Goal: Task Accomplishment & Management: Use online tool/utility

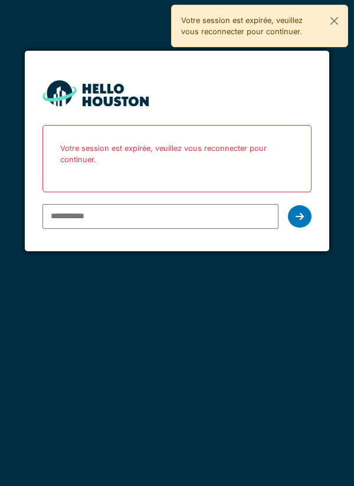
type input "**********"
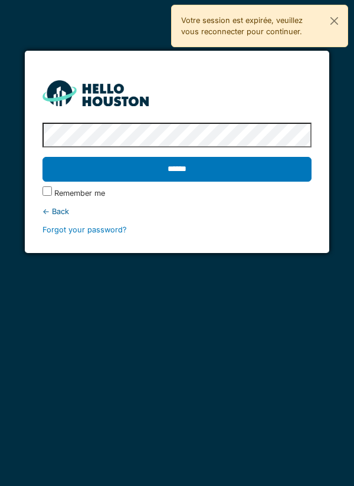
click at [174, 177] on input "******" at bounding box center [176, 169] width 269 height 25
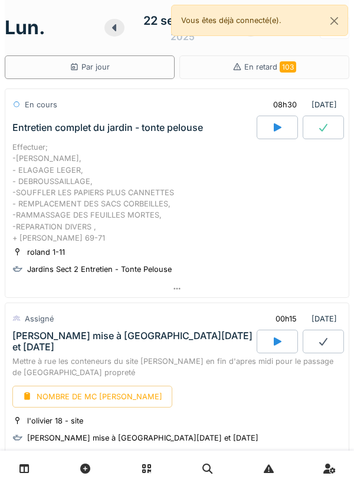
click at [183, 283] on div at bounding box center [176, 288] width 343 height 17
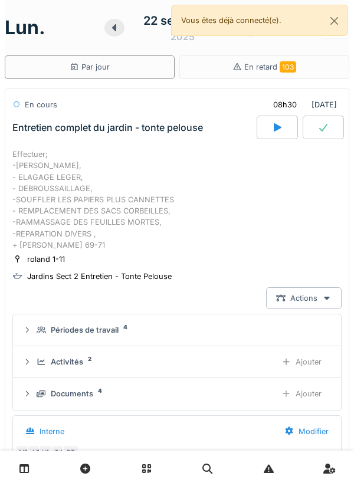
scroll to position [41, 0]
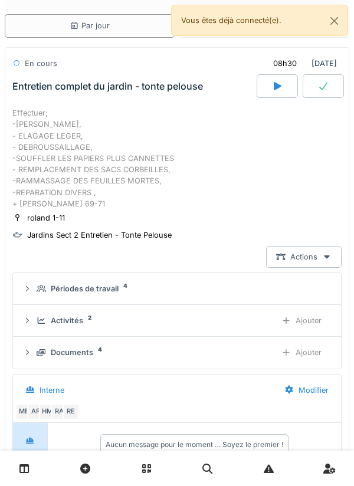
click at [296, 316] on div "Ajouter" at bounding box center [301, 320] width 60 height 22
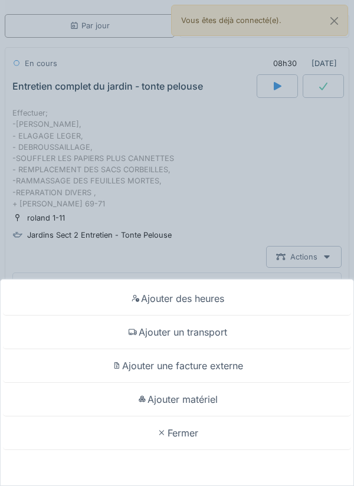
click at [193, 294] on div "Ajouter des heures" at bounding box center [177, 299] width 348 height 34
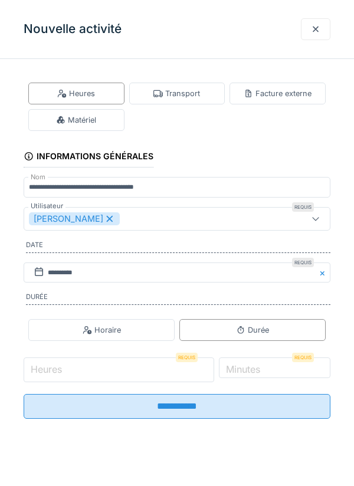
click at [106, 368] on input "Heures" at bounding box center [119, 369] width 190 height 25
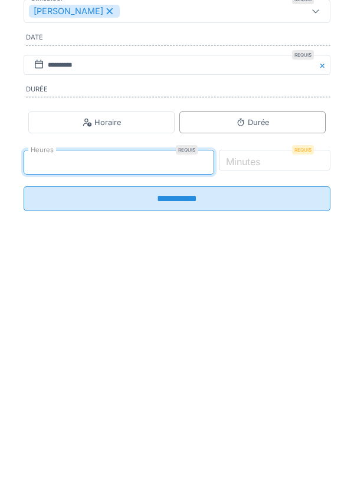
type input "**"
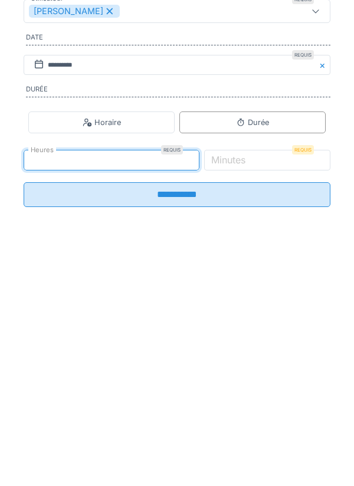
click at [248, 372] on label "Minutes" at bounding box center [228, 367] width 39 height 14
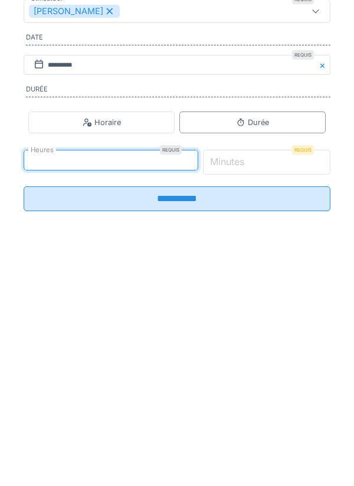
click at [263, 372] on input "*" at bounding box center [267, 369] width 128 height 25
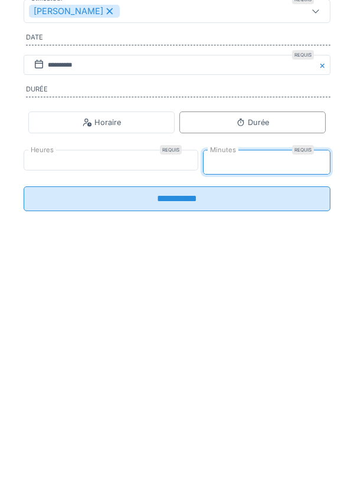
type input "**"
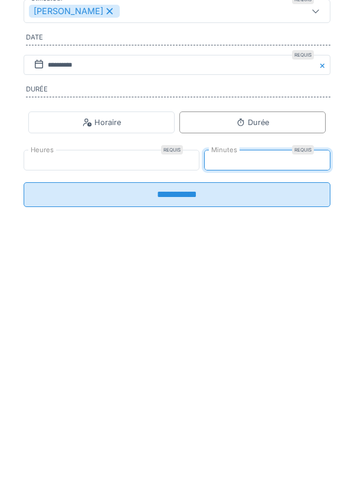
click at [169, 407] on input "**********" at bounding box center [177, 402] width 306 height 25
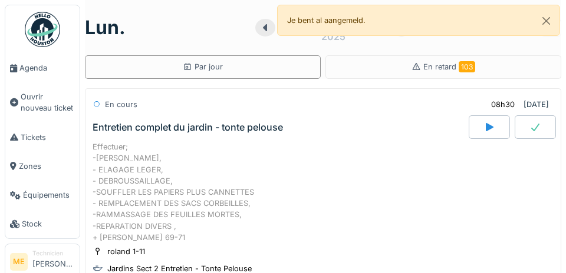
click at [27, 66] on span "Agenda" at bounding box center [46, 67] width 55 height 11
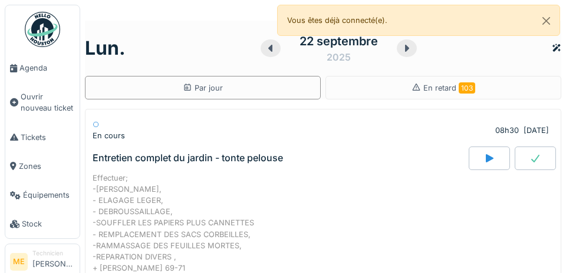
click at [31, 69] on span "Agenda" at bounding box center [46, 67] width 55 height 11
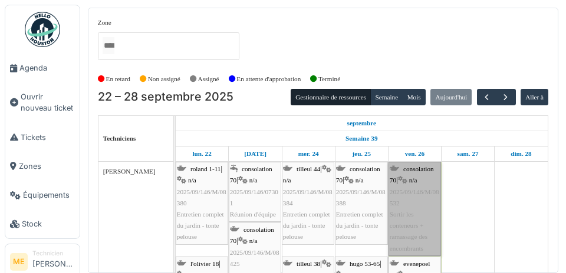
click at [411, 209] on link "consolation 70 | n/a 2025/09/146/M/08532 Sortir les conteneurs + ramassage des …" at bounding box center [414, 209] width 52 height 94
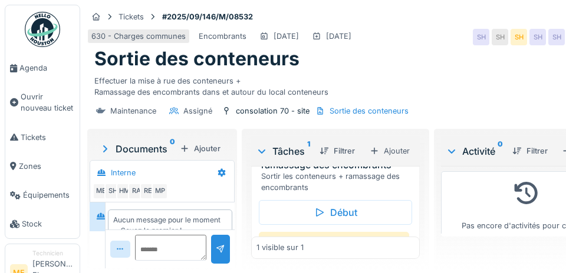
scroll to position [94, 0]
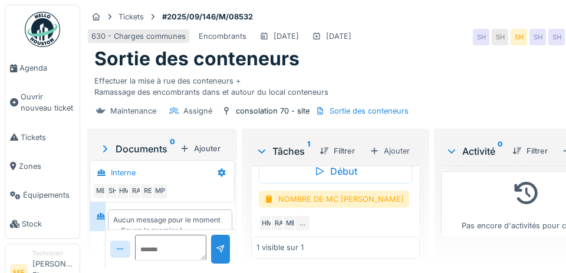
click at [29, 71] on span "Agenda" at bounding box center [46, 67] width 55 height 11
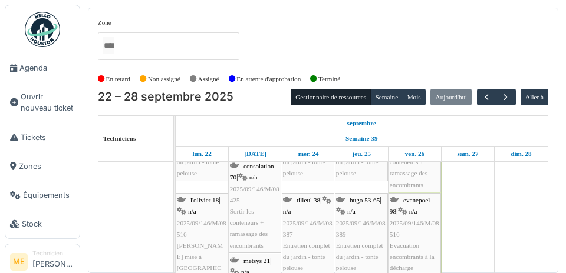
scroll to position [67, 0]
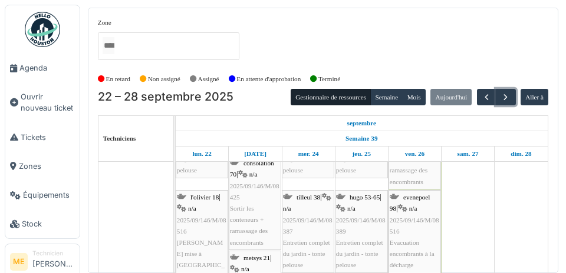
click at [508, 93] on span "button" at bounding box center [505, 98] width 10 height 10
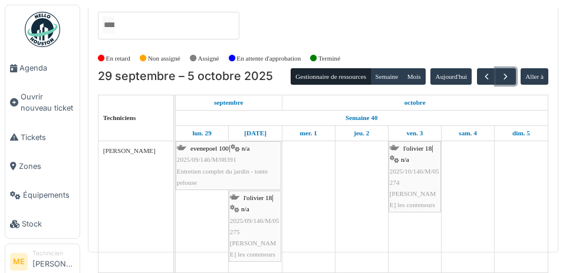
scroll to position [62, 0]
click at [505, 72] on span "button" at bounding box center [505, 77] width 10 height 10
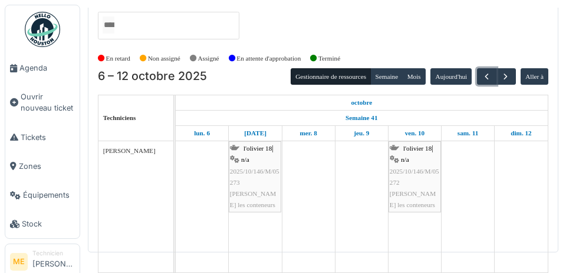
click at [483, 72] on span "button" at bounding box center [487, 77] width 10 height 10
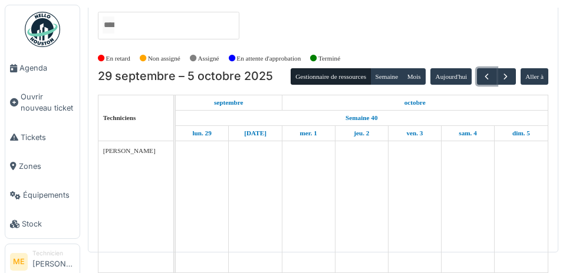
click at [483, 72] on span "button" at bounding box center [487, 77] width 10 height 10
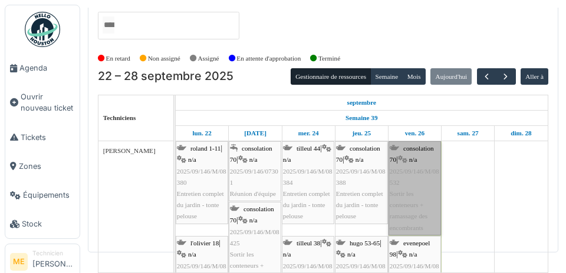
click at [408, 143] on link "consolation 70 | n/a 2025/09/146/M/08532 Sortir les conteneurs + ramassage des …" at bounding box center [414, 188] width 52 height 94
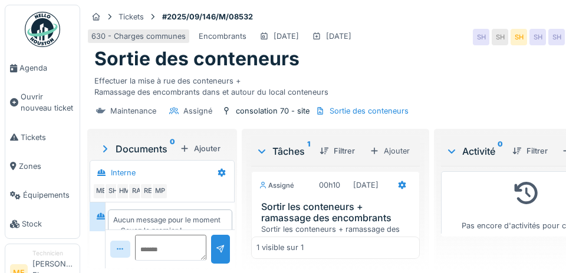
click at [118, 194] on div "HM" at bounding box center [124, 191] width 17 height 17
click at [115, 193] on div "SH" at bounding box center [112, 191] width 17 height 17
